Goal: Task Accomplishment & Management: Complete application form

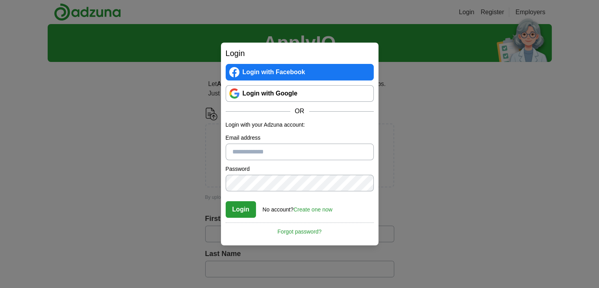
click at [275, 91] on link "Login with Google" at bounding box center [300, 93] width 148 height 17
click at [304, 211] on link "Create one now" at bounding box center [313, 209] width 39 height 6
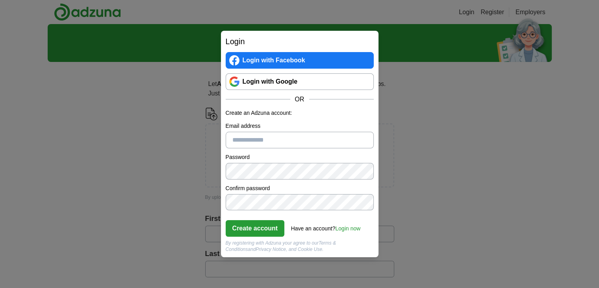
click at [275, 144] on input "Email address" at bounding box center [300, 140] width 148 height 17
type input "**********"
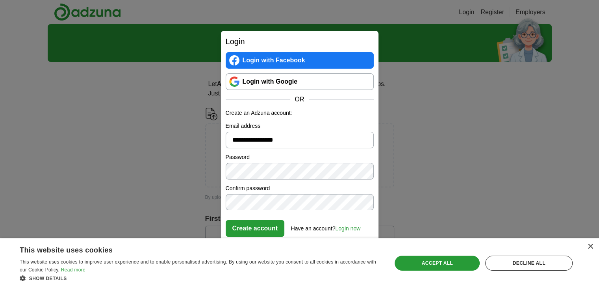
click button "Create account" at bounding box center [255, 228] width 59 height 17
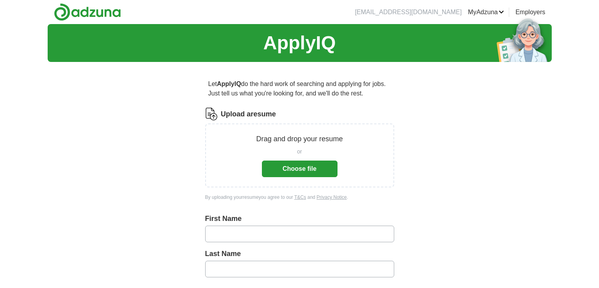
click at [296, 179] on div "Drag and drop your resume or Choose file" at bounding box center [299, 155] width 189 height 64
click at [286, 172] on button "Choose file" at bounding box center [300, 168] width 76 height 17
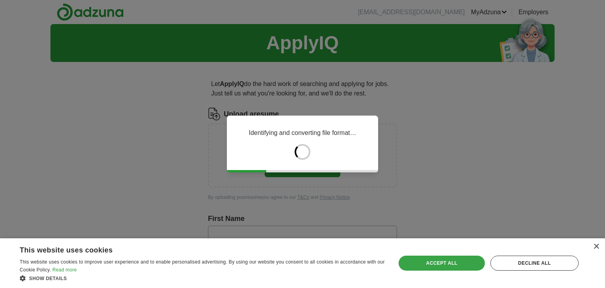
click at [464, 256] on div "Accept all" at bounding box center [442, 262] width 86 height 15
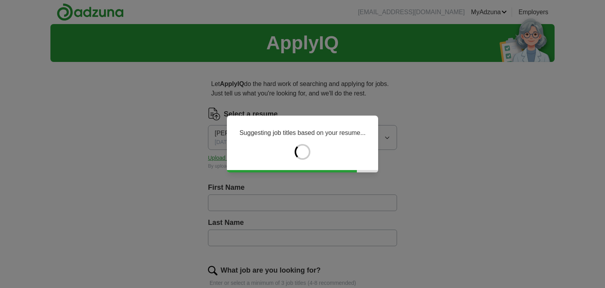
type input "****"
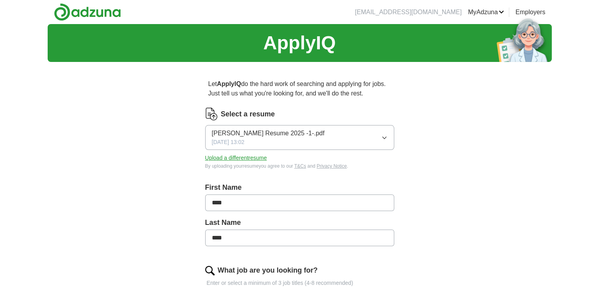
scroll to position [52, 0]
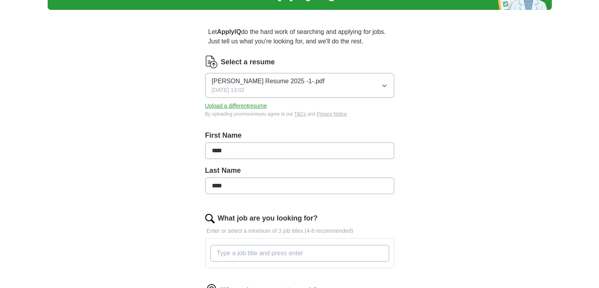
click at [320, 147] on input "****" at bounding box center [299, 150] width 189 height 17
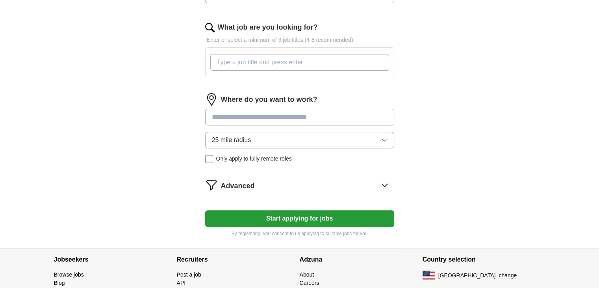
scroll to position [242, 0]
type input "*********"
click at [309, 112] on input at bounding box center [299, 117] width 189 height 17
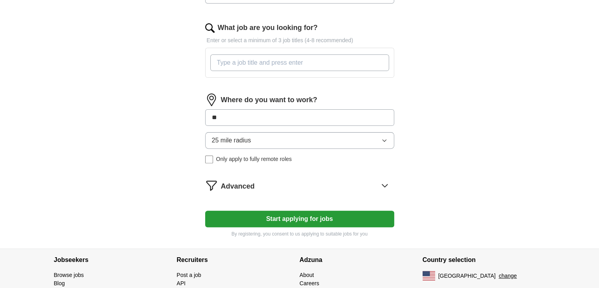
type input "*"
click at [288, 64] on input "What job are you looking for?" at bounding box center [299, 62] width 179 height 17
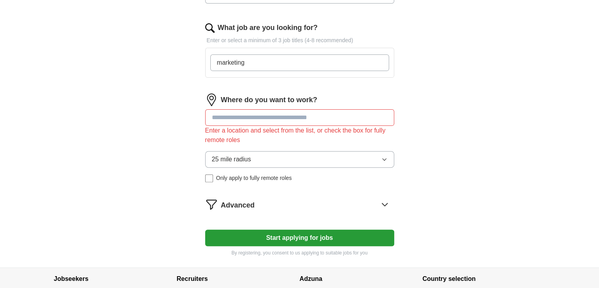
type input "marketing"
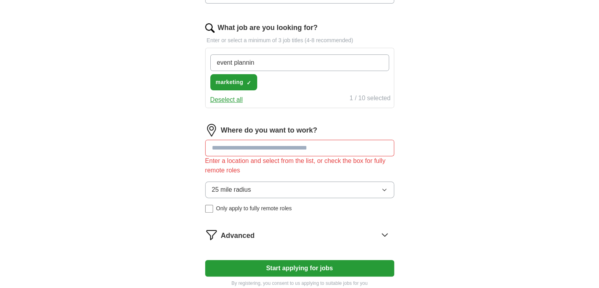
type input "event planning"
type input "executive assistant"
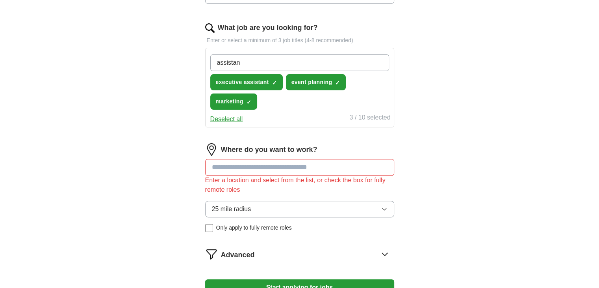
type input "assistant"
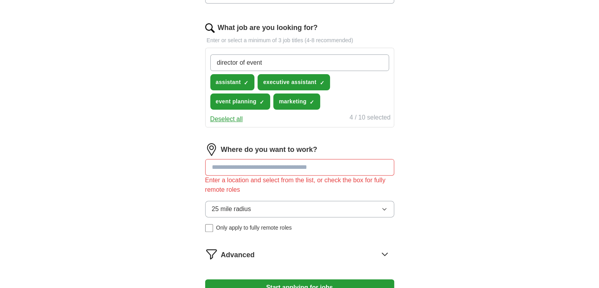
type input "director of events"
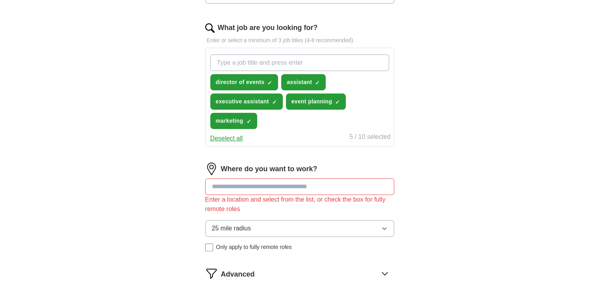
click at [287, 188] on input at bounding box center [299, 186] width 189 height 17
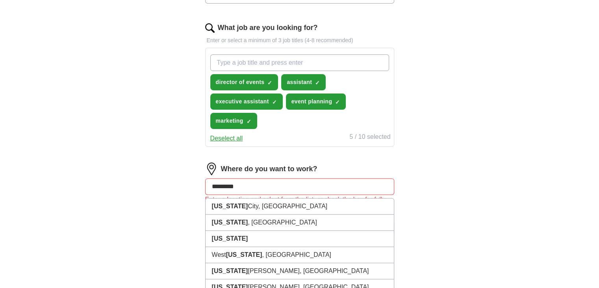
type input "*********"
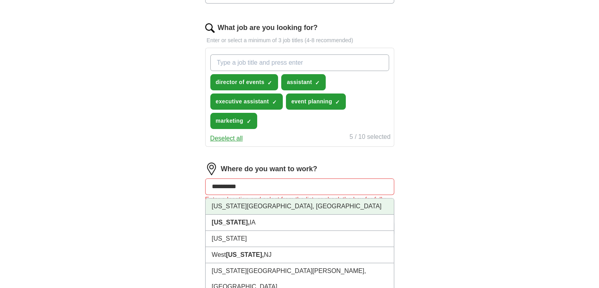
click at [277, 203] on li "New York City, NY" at bounding box center [300, 206] width 188 height 16
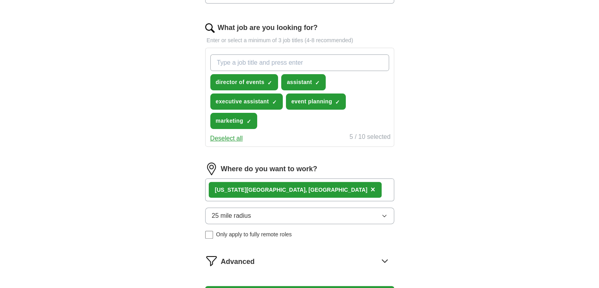
scroll to position [288, 0]
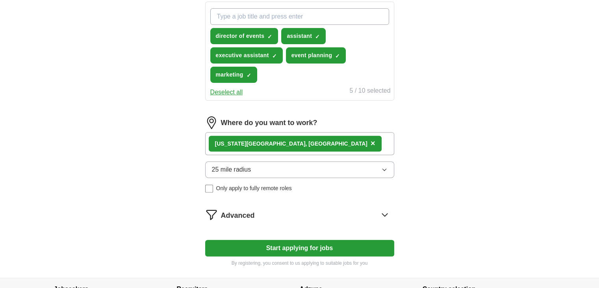
click at [285, 167] on button "25 mile radius" at bounding box center [299, 169] width 189 height 17
click at [446, 193] on div "ApplyIQ Let ApplyIQ do the hard work of searching and applying for jobs. Just t…" at bounding box center [300, 7] width 504 height 542
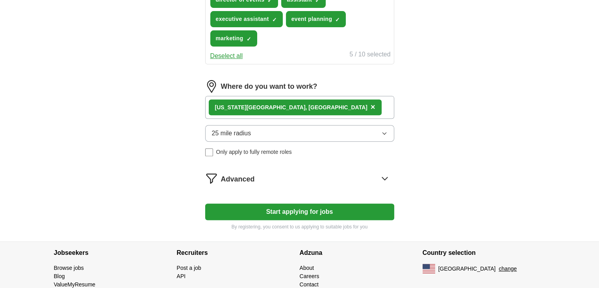
click at [364, 184] on form "Select a resume Katy Kirk Resume 2025 -1-.pdf 09/23/2025, 13:02 Upload a differ…" at bounding box center [299, 6] width 189 height 447
click at [382, 178] on icon at bounding box center [385, 178] width 13 height 13
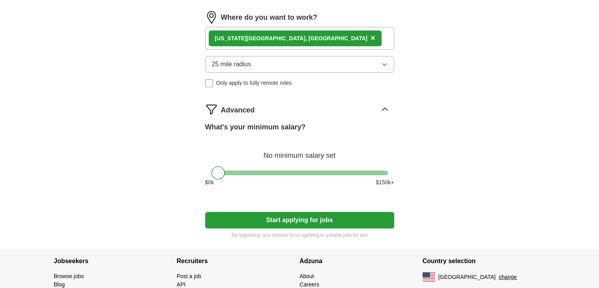
scroll to position [397, 0]
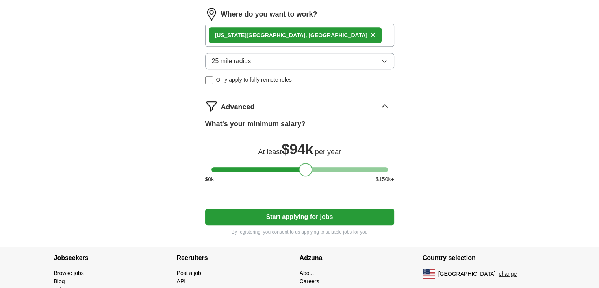
drag, startPoint x: 219, startPoint y: 167, endPoint x: 307, endPoint y: 168, distance: 88.3
click at [307, 168] on div at bounding box center [305, 169] width 13 height 13
click at [290, 217] on button "Start applying for jobs" at bounding box center [299, 216] width 189 height 17
select select "**"
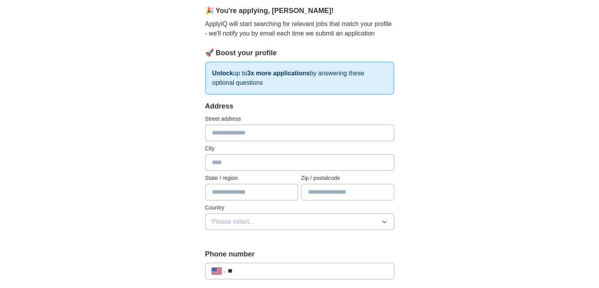
scroll to position [61, 0]
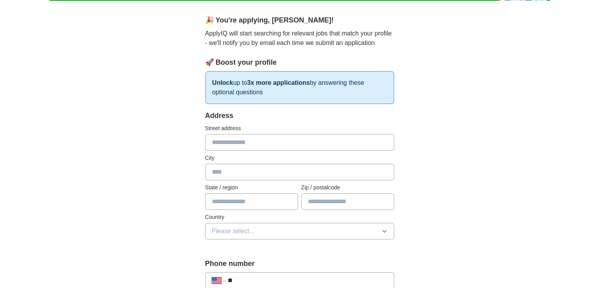
click at [277, 136] on input "text" at bounding box center [299, 142] width 189 height 17
type input "**********"
type input "*********"
type input "**********"
type input "*****"
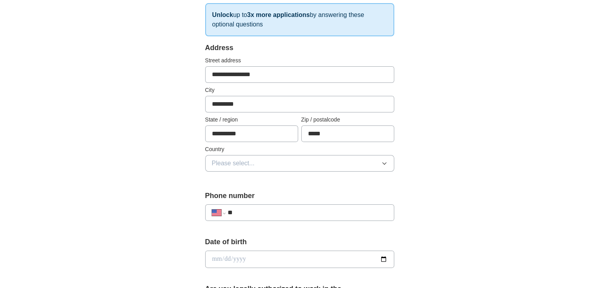
scroll to position [127, 0]
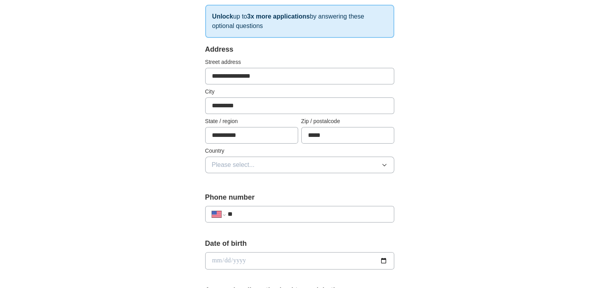
click at [267, 164] on button "Please select..." at bounding box center [299, 164] width 189 height 17
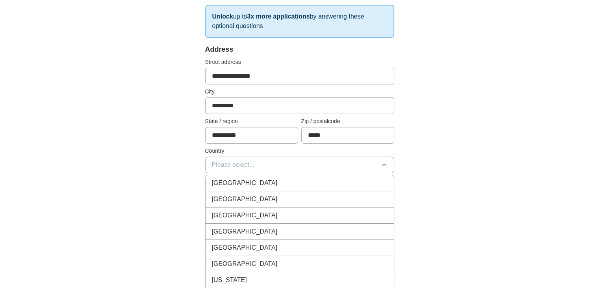
click at [266, 197] on div "United States" at bounding box center [300, 198] width 176 height 9
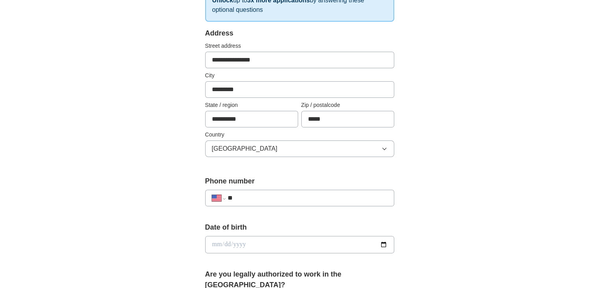
scroll to position [143, 0]
click at [271, 196] on input "**" at bounding box center [307, 197] width 160 height 9
type input "**********"
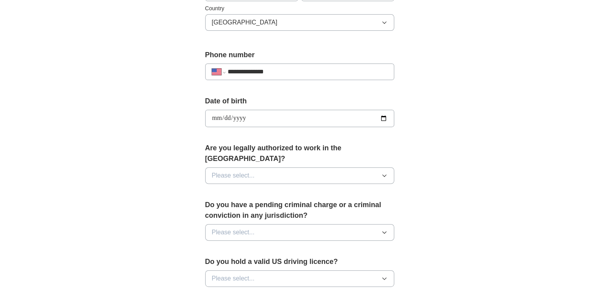
scroll to position [271, 0]
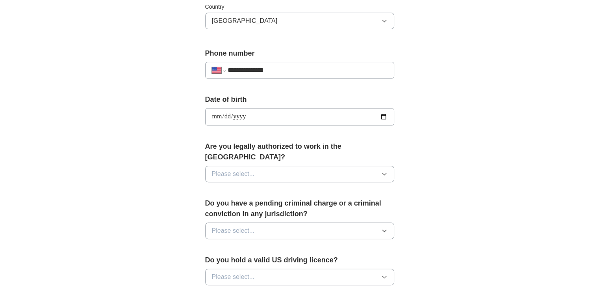
click at [295, 166] on button "Please select..." at bounding box center [299, 174] width 189 height 17
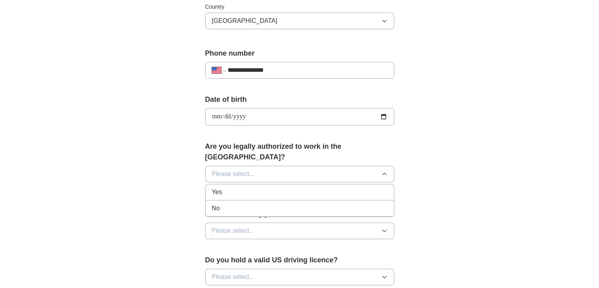
click at [285, 185] on li "Yes" at bounding box center [300, 192] width 188 height 16
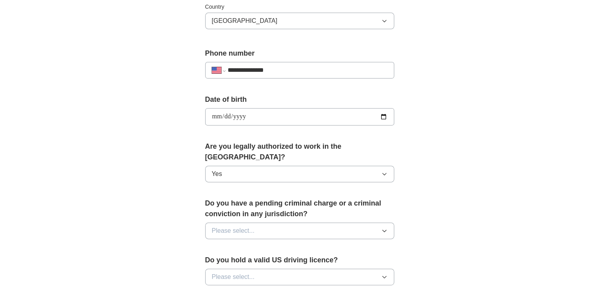
click at [277, 222] on button "Please select..." at bounding box center [299, 230] width 189 height 17
click at [262, 257] on li "No" at bounding box center [300, 265] width 188 height 16
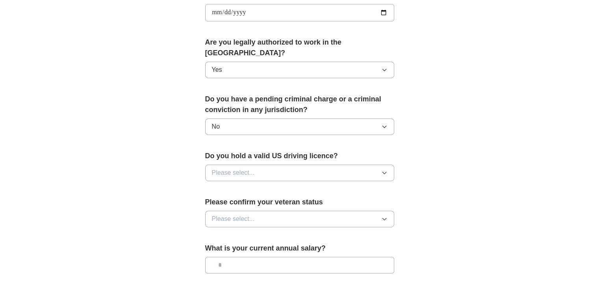
click at [290, 164] on button "Please select..." at bounding box center [299, 172] width 189 height 17
click at [277, 186] on div "Yes" at bounding box center [300, 190] width 176 height 9
click at [271, 197] on label "Please confirm your veteran status" at bounding box center [299, 202] width 189 height 11
click at [267, 210] on button "Please select..." at bounding box center [299, 218] width 189 height 17
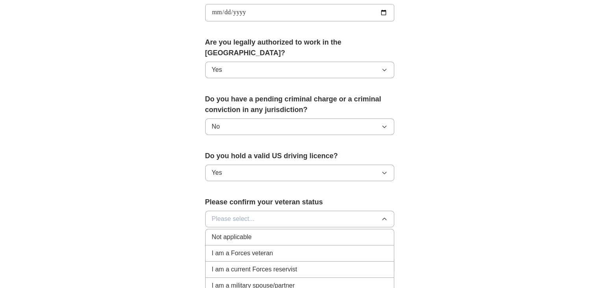
scroll to position [438, 0]
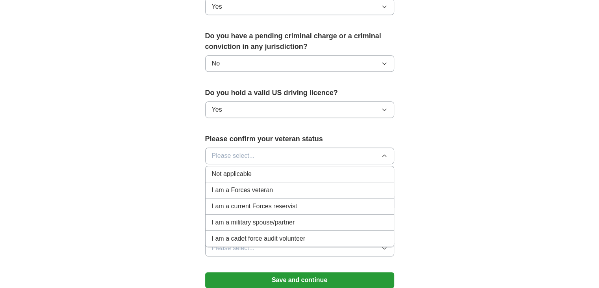
click at [266, 168] on li "Not applicable" at bounding box center [300, 174] width 188 height 16
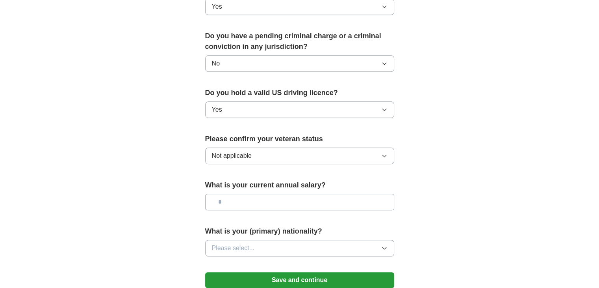
scroll to position [507, 0]
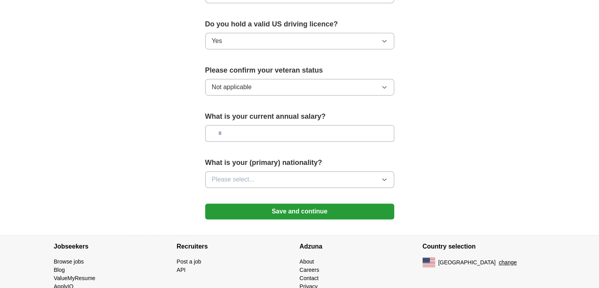
click at [288, 171] on button "Please select..." at bounding box center [299, 179] width 189 height 17
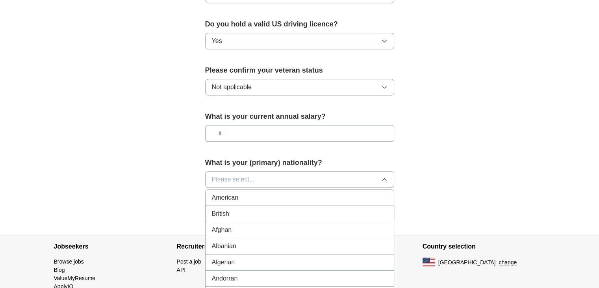
click at [272, 190] on li "American" at bounding box center [300, 198] width 188 height 16
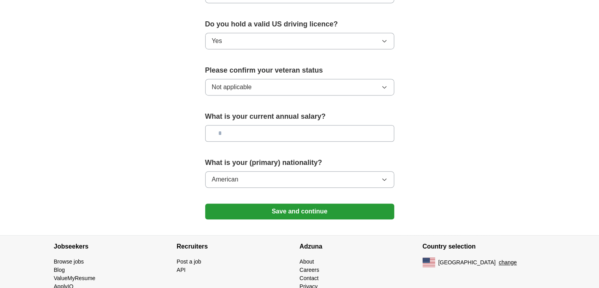
click at [269, 203] on button "Save and continue" at bounding box center [299, 211] width 189 height 16
